Goal: Information Seeking & Learning: Find specific fact

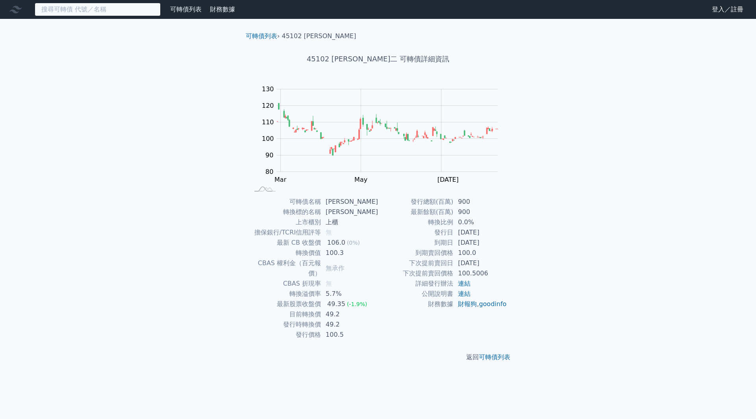
click at [82, 6] on input at bounding box center [98, 9] width 126 height 13
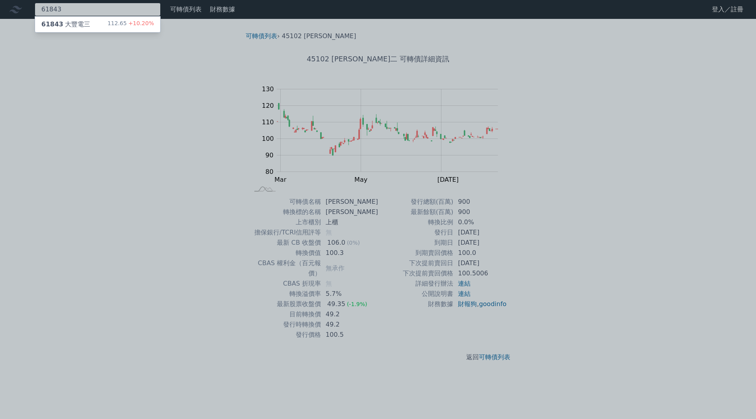
type input "61843"
click at [88, 20] on div "61843 大豐電三 112.65 +10.20%" at bounding box center [97, 25] width 125 height 16
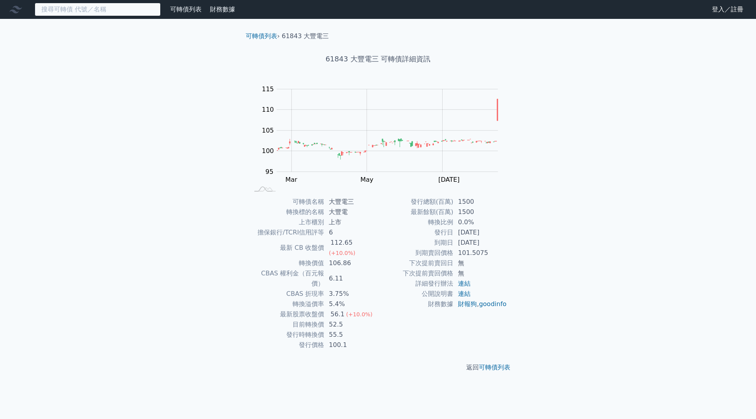
click at [139, 4] on input at bounding box center [98, 9] width 126 height 13
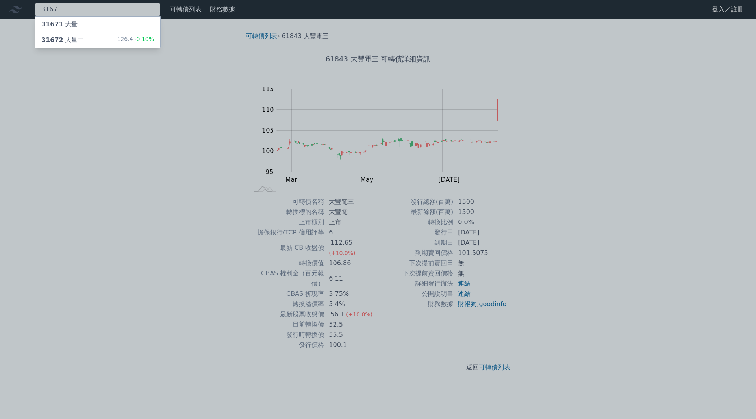
type input "3167"
click at [146, 38] on span "-0.10%" at bounding box center [143, 39] width 21 height 6
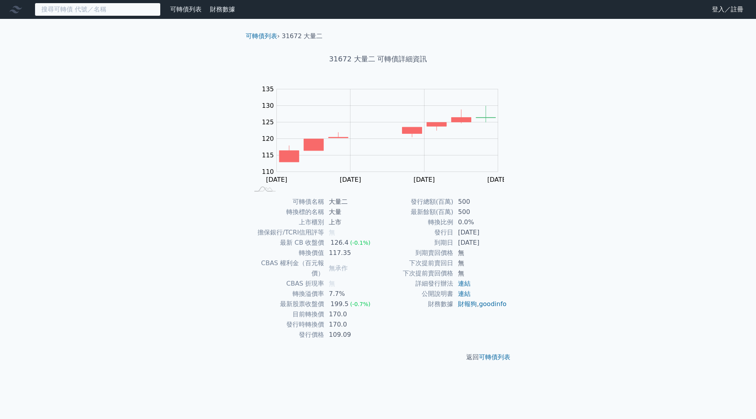
click at [105, 9] on input at bounding box center [98, 9] width 126 height 13
click at [104, 15] on input at bounding box center [98, 9] width 126 height 13
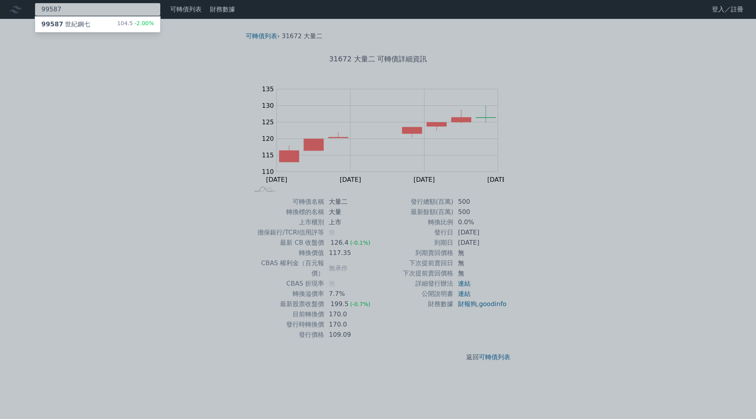
type input "99587"
click at [108, 19] on div "99587 世紀鋼七 104.5 -2.00%" at bounding box center [97, 25] width 125 height 16
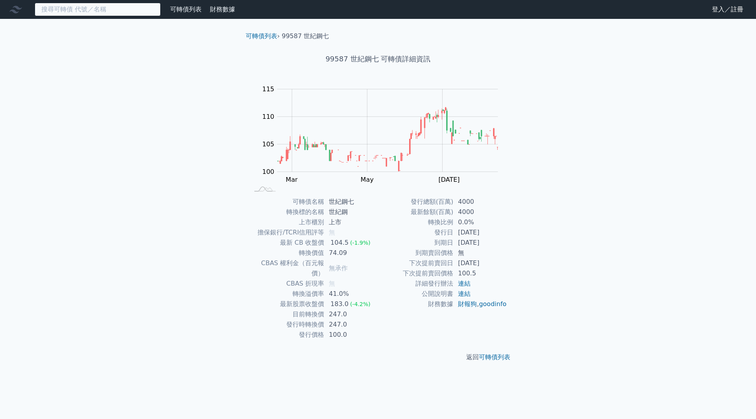
click at [128, 15] on input at bounding box center [98, 9] width 126 height 13
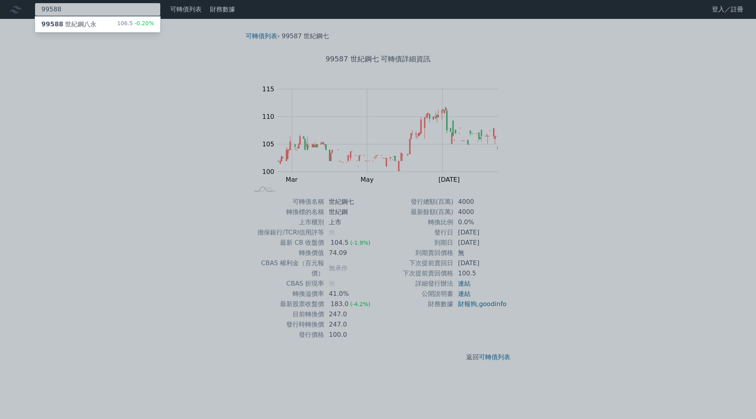
type input "99588"
click at [124, 18] on div "99588 世紀鋼八永 106.5 -0.20%" at bounding box center [97, 25] width 125 height 16
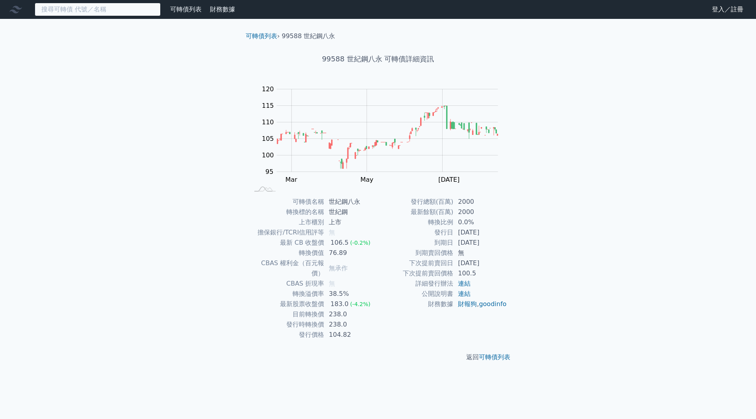
click at [119, 11] on input at bounding box center [98, 9] width 126 height 13
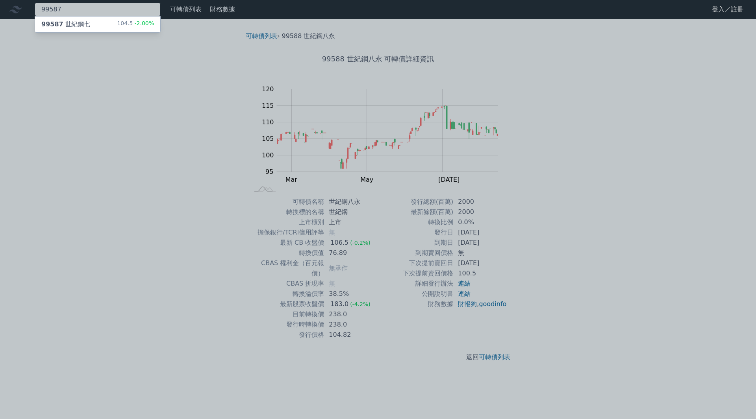
type input "99587"
click at [114, 20] on div "99587 世紀鋼七 104.5 -2.00%" at bounding box center [97, 25] width 125 height 16
